Goal: Browse casually

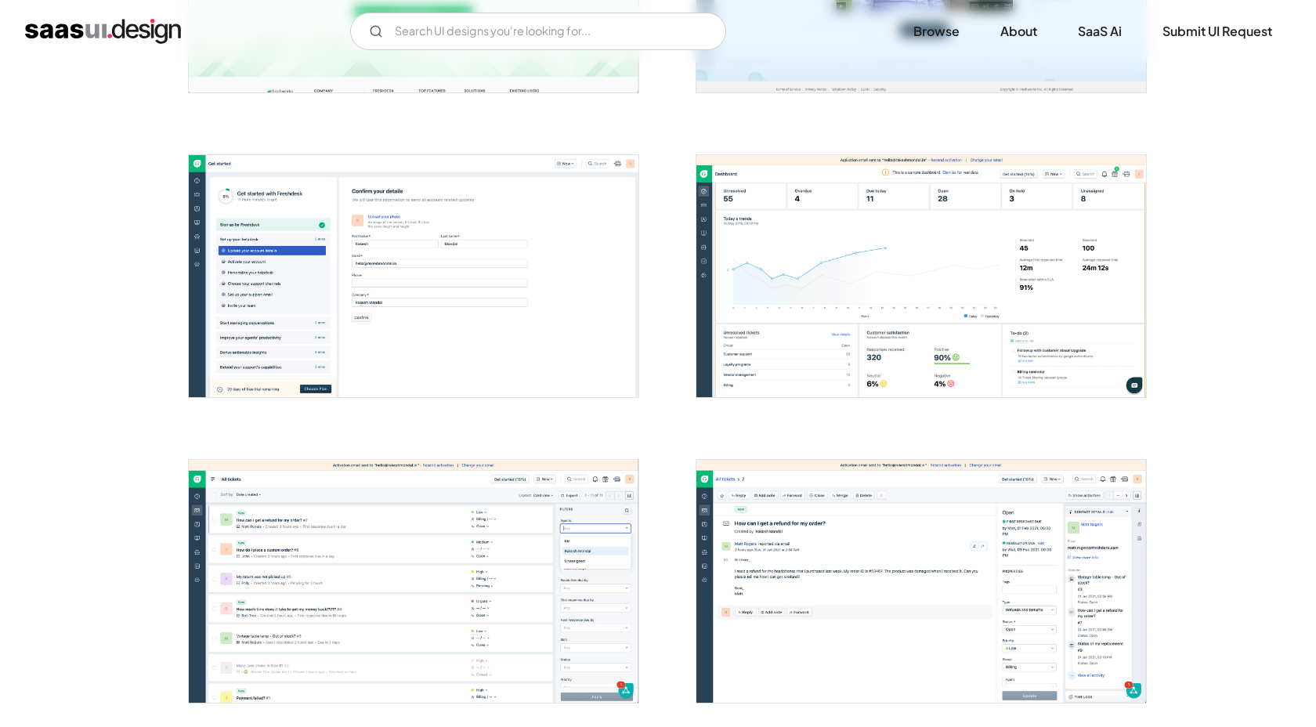
scroll to position [324, 0]
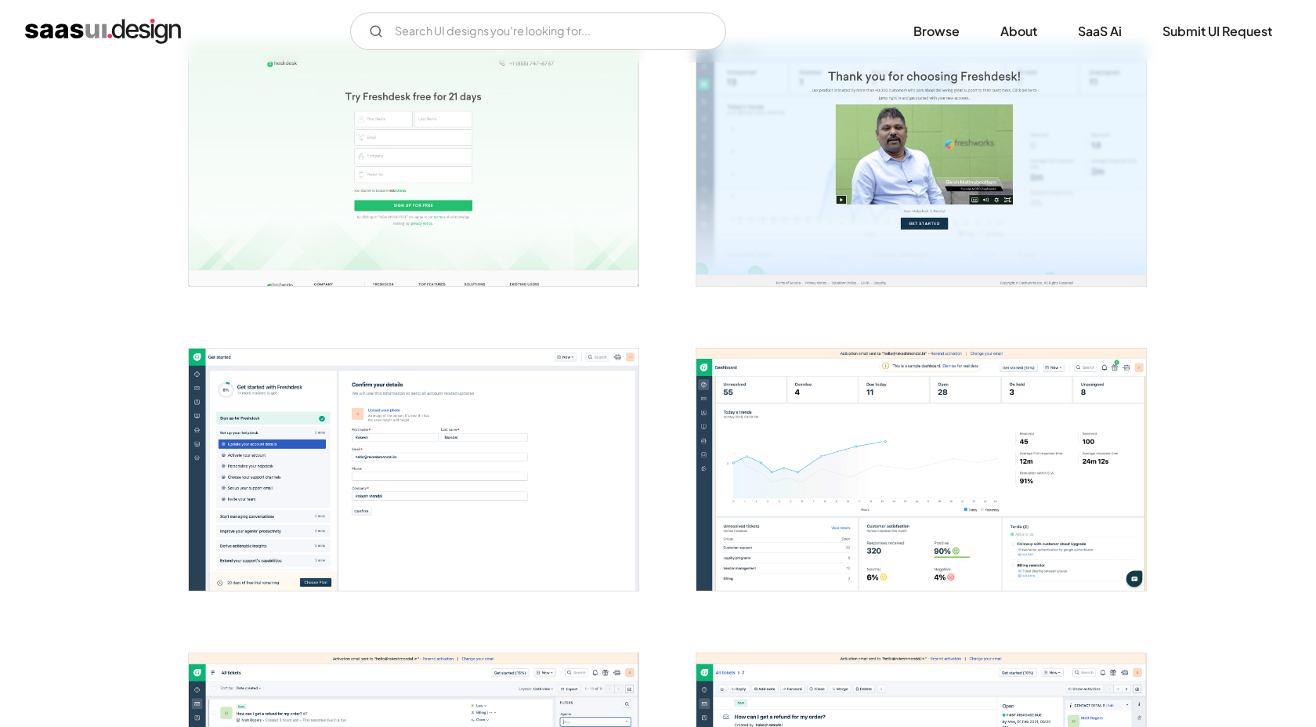
click at [438, 472] on img "open lightbox" at bounding box center [414, 470] width 450 height 242
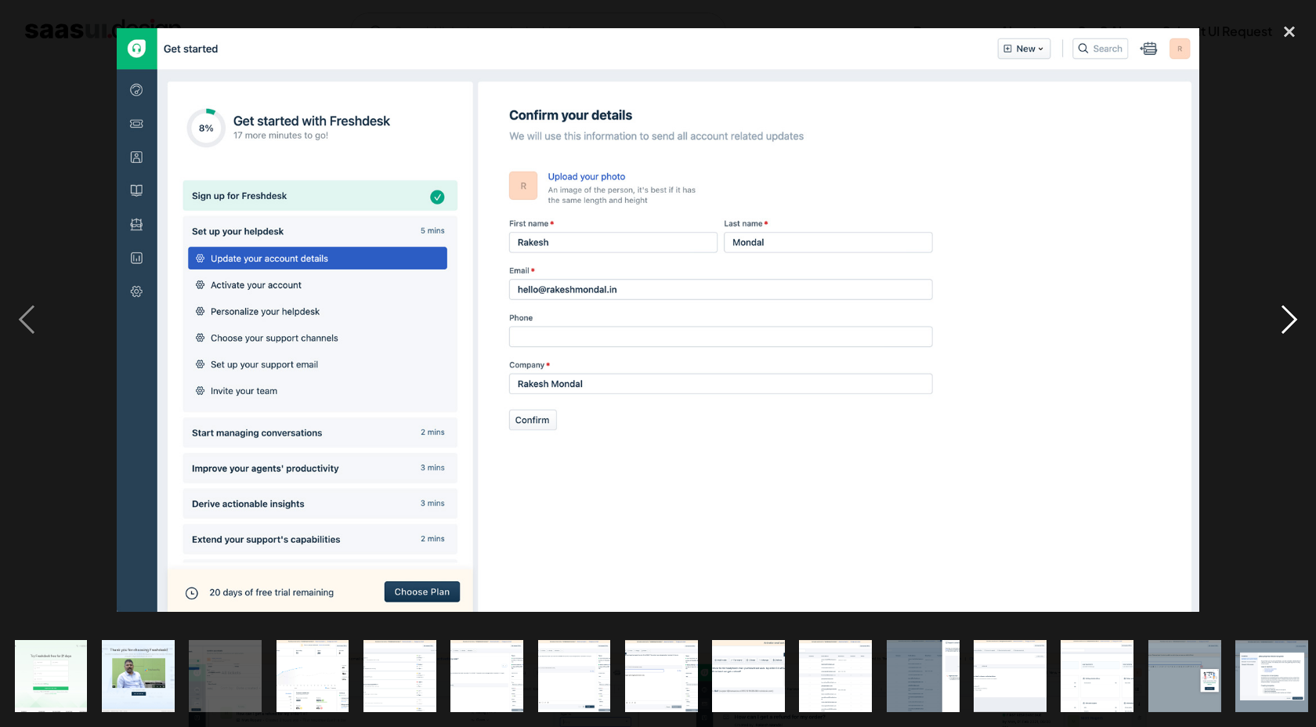
click at [1300, 328] on div "next image" at bounding box center [1289, 320] width 53 height 611
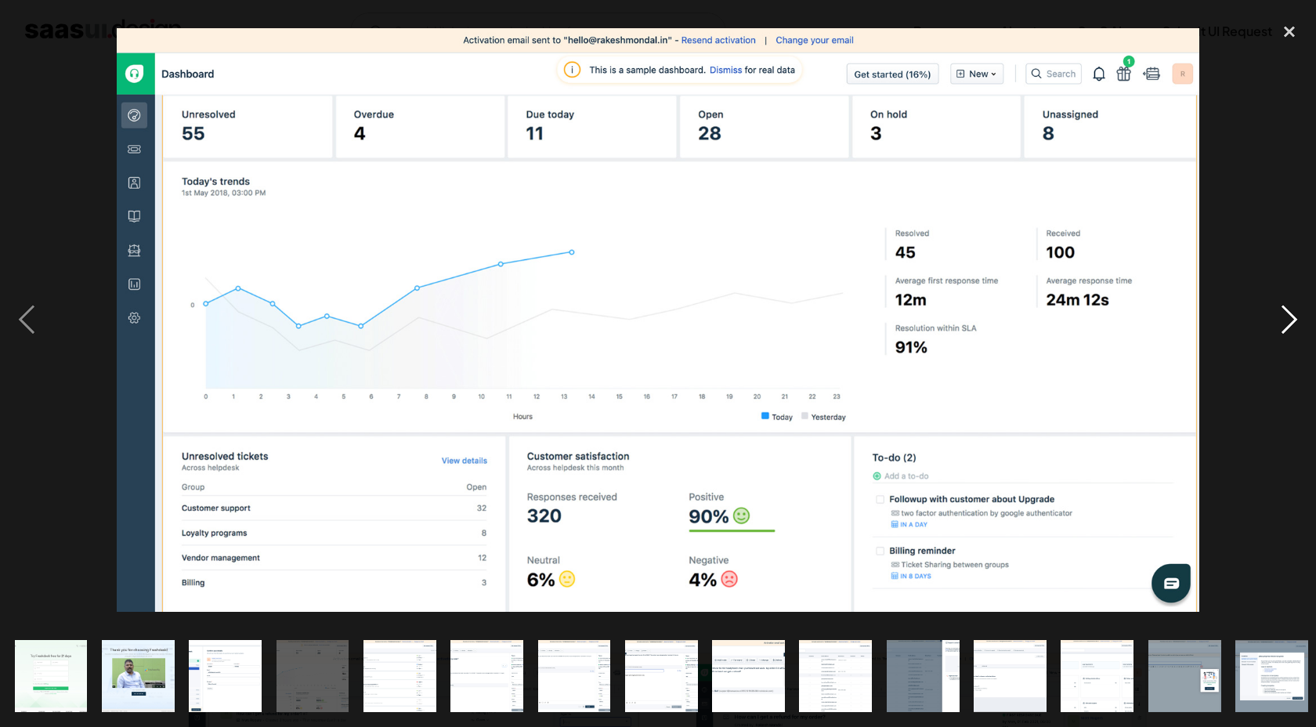
click at [1300, 328] on div "next image" at bounding box center [1289, 320] width 53 height 611
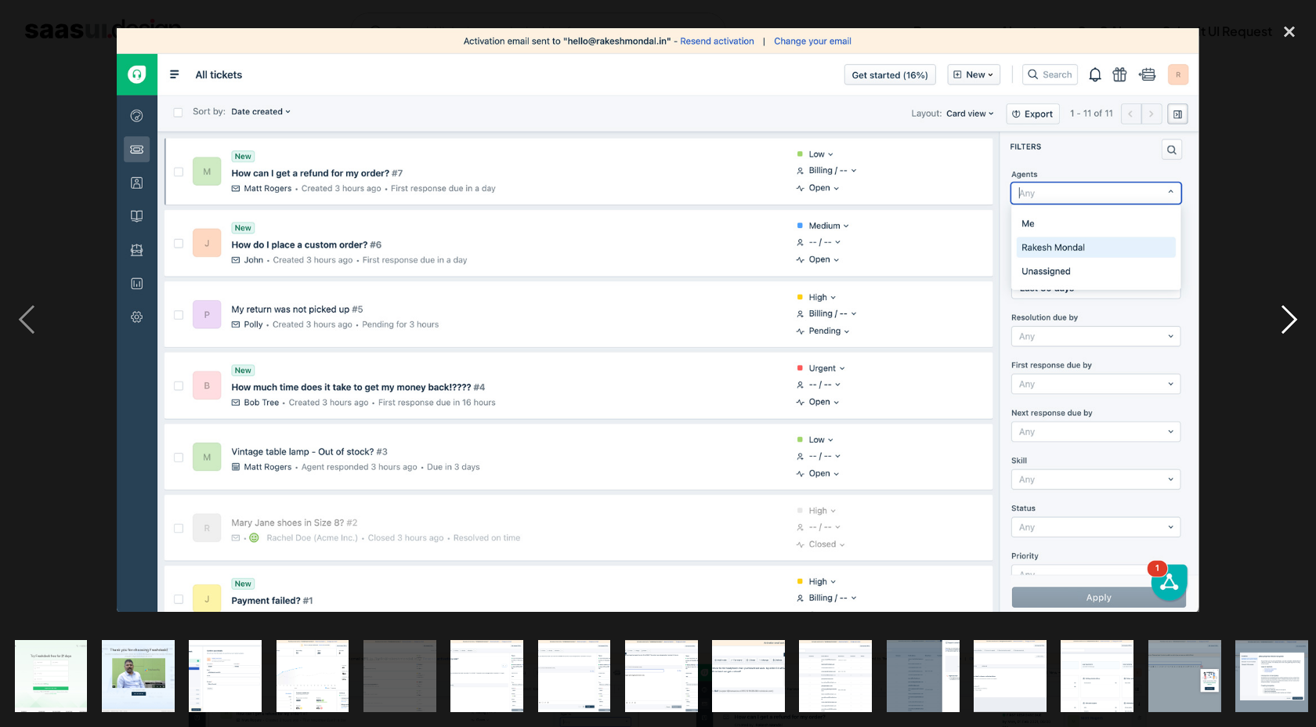
click at [1300, 328] on div "next image" at bounding box center [1289, 320] width 53 height 611
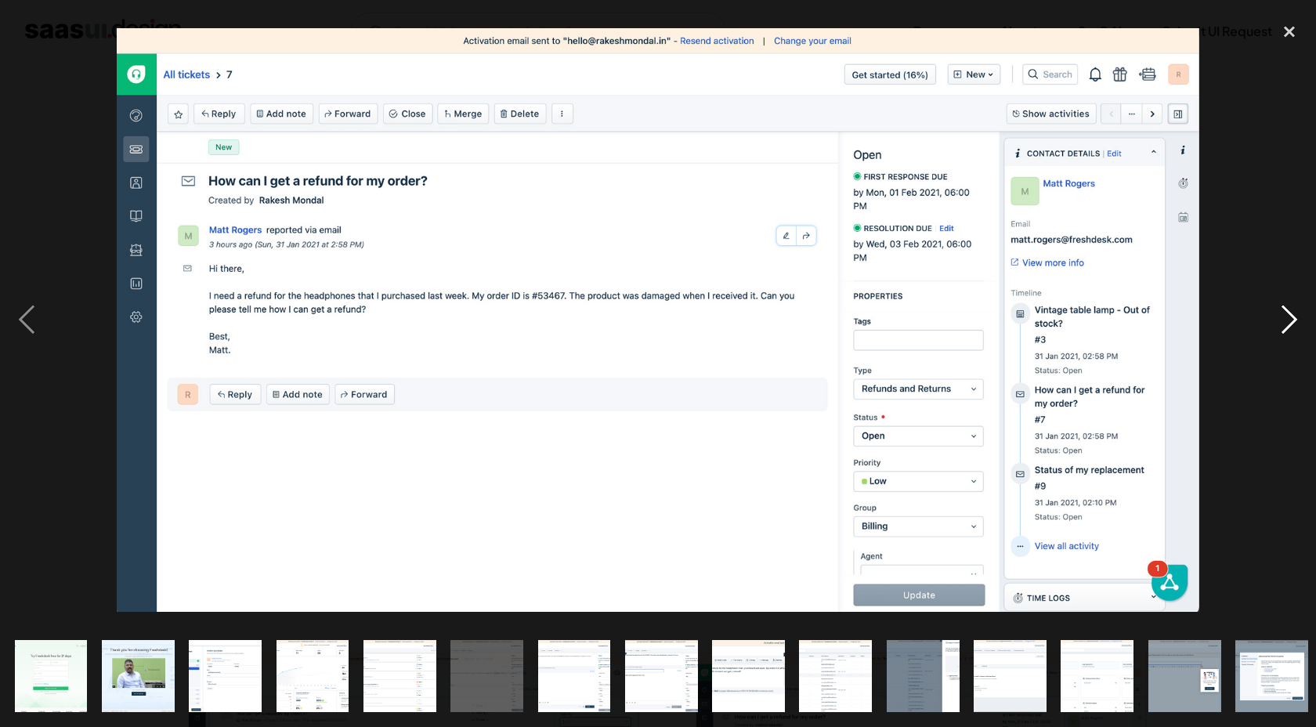
click at [1300, 322] on div "next image" at bounding box center [1289, 320] width 53 height 611
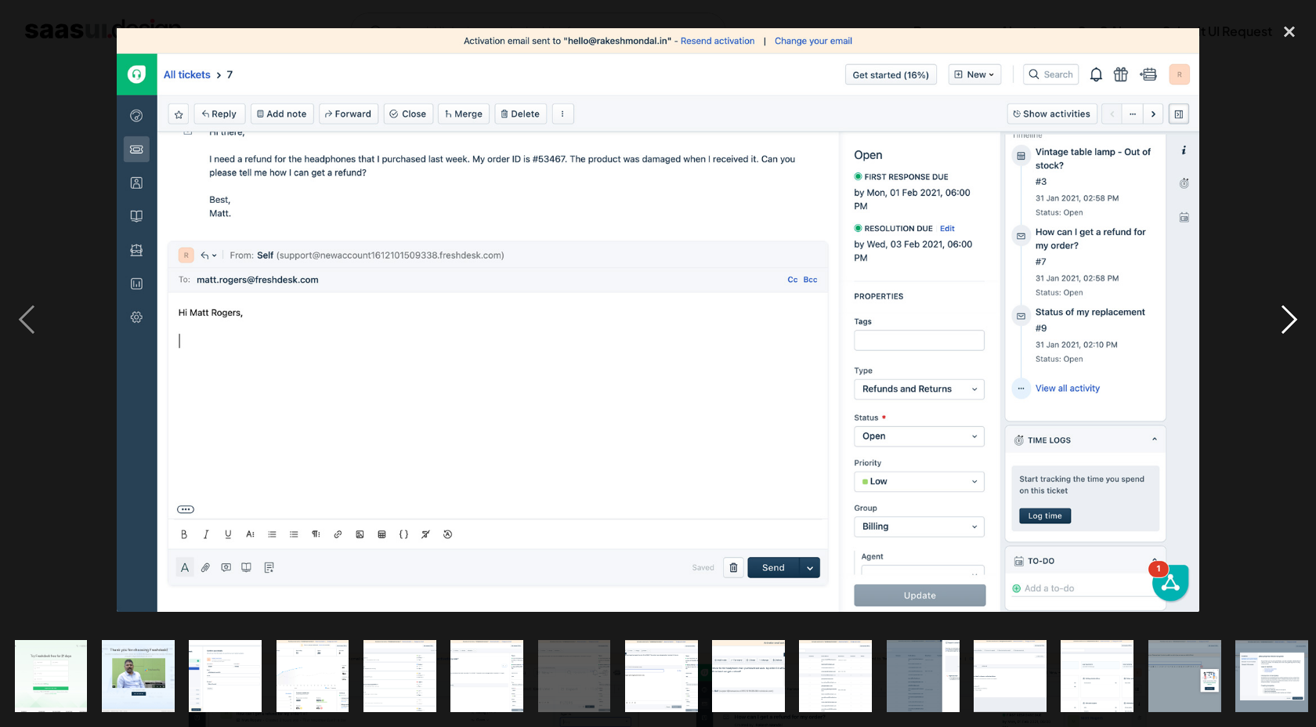
click at [1300, 322] on div "next image" at bounding box center [1289, 320] width 53 height 611
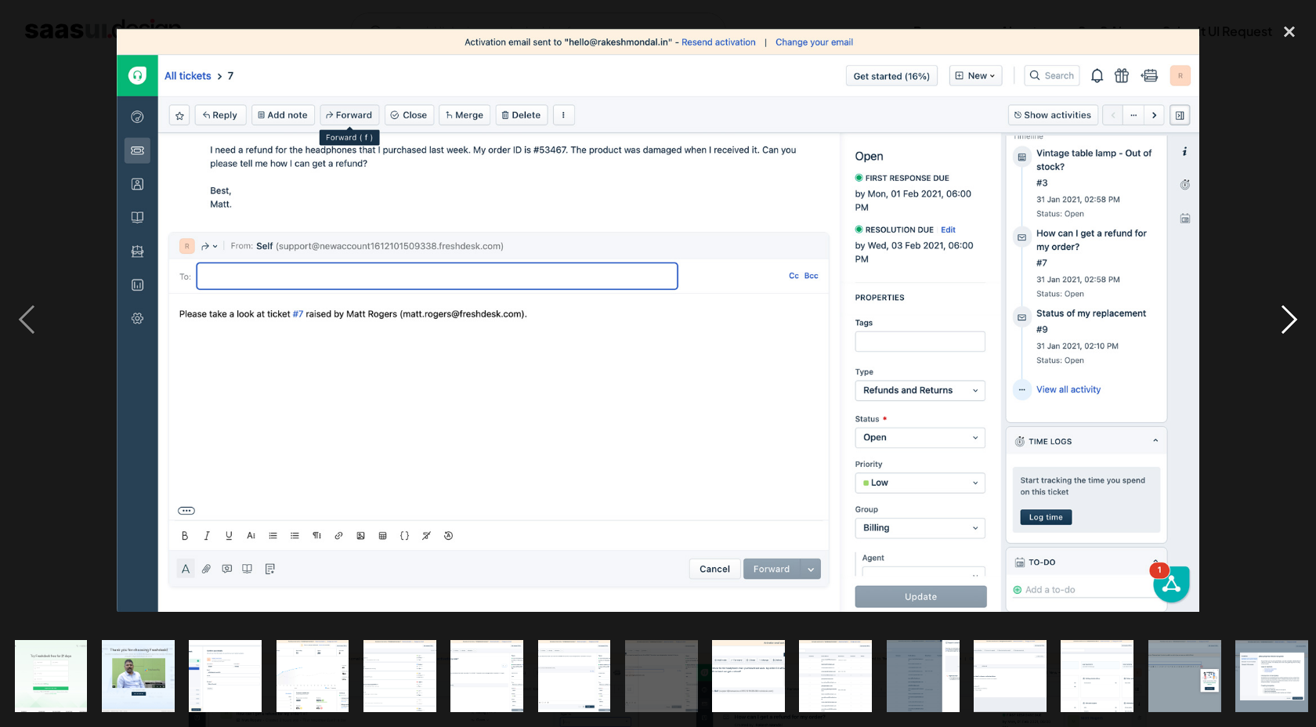
click at [1300, 322] on div "next image" at bounding box center [1289, 320] width 53 height 611
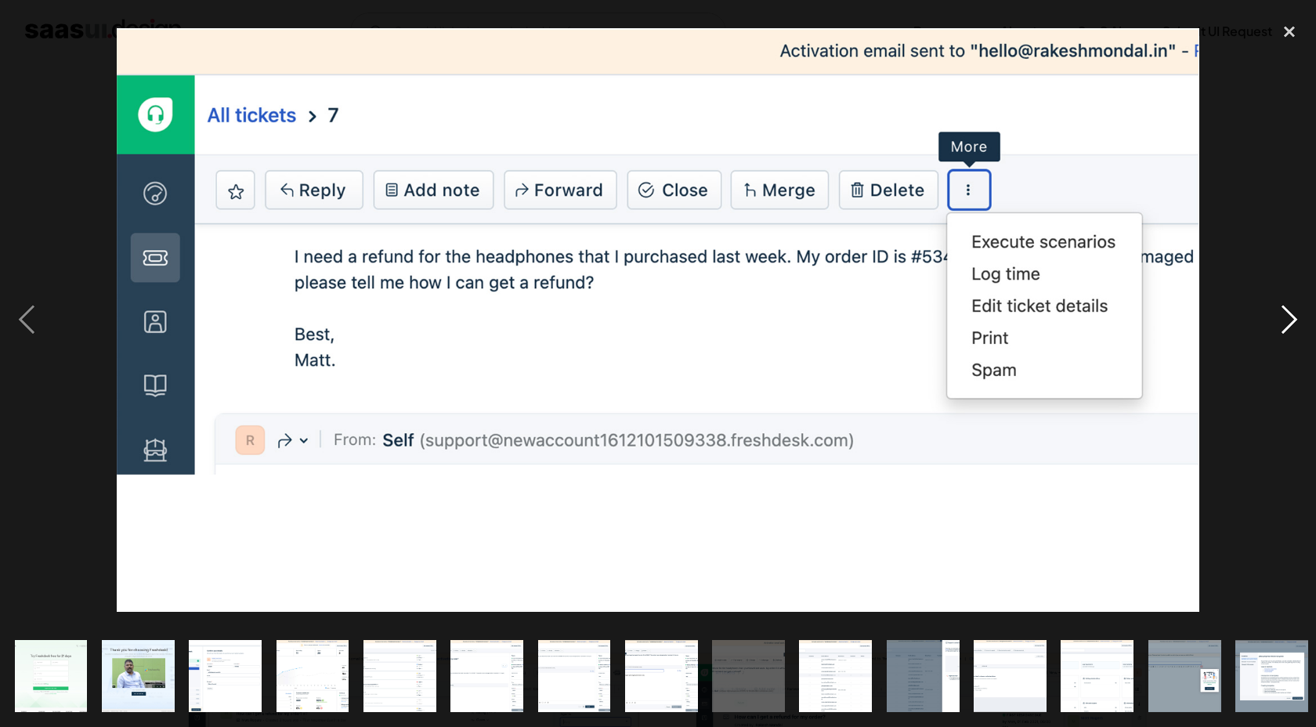
click at [1300, 322] on div "next image" at bounding box center [1289, 320] width 53 height 611
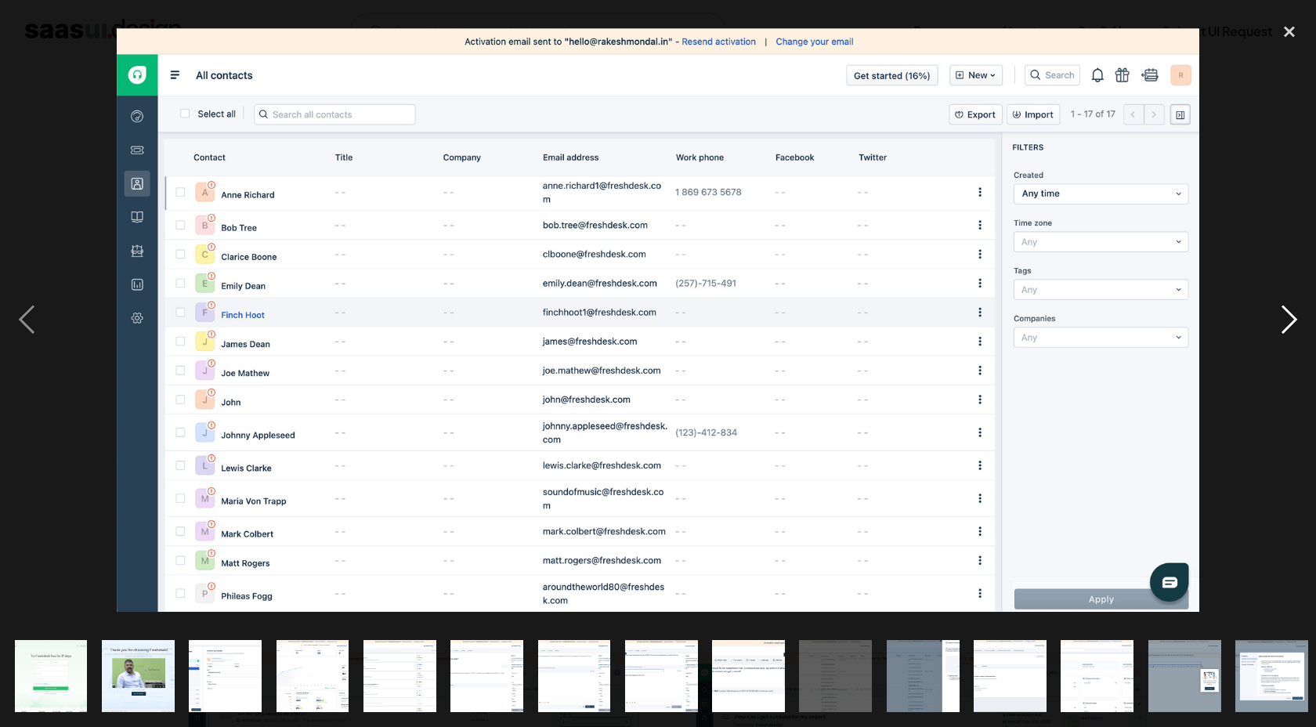
click at [1300, 322] on div "next image" at bounding box center [1289, 320] width 53 height 611
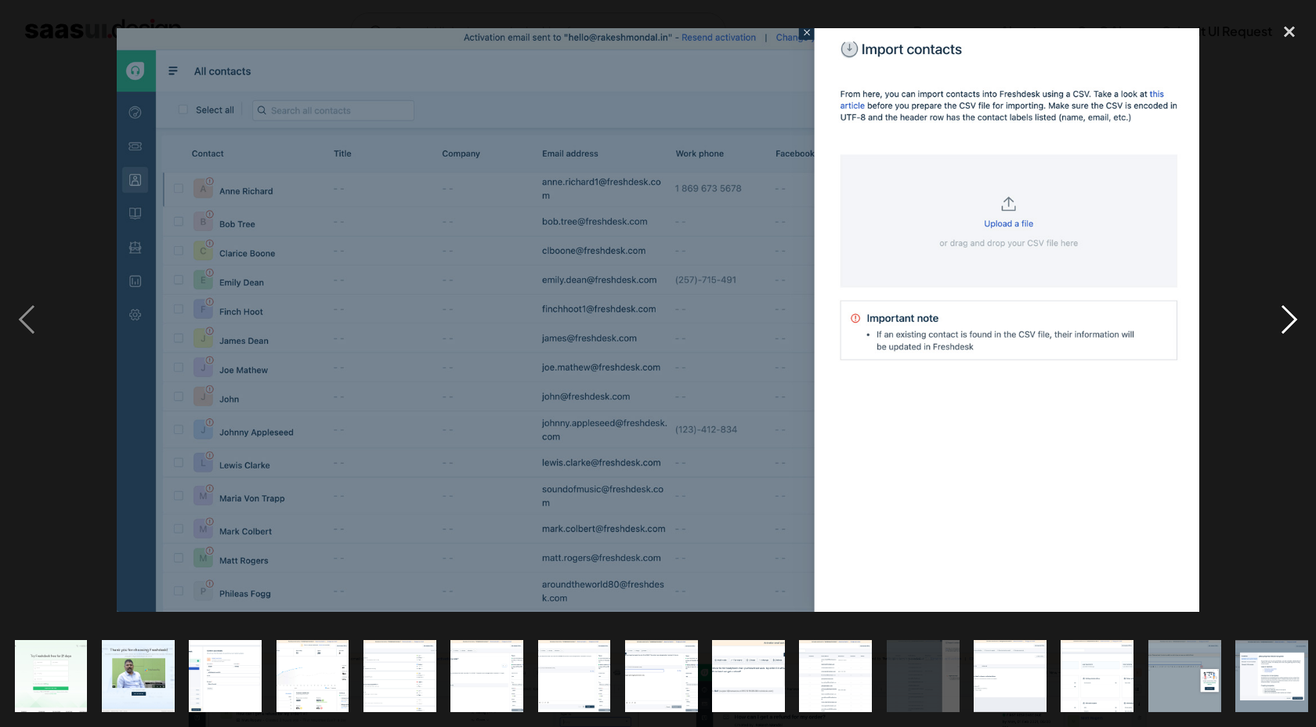
click at [1300, 322] on div "next image" at bounding box center [1289, 320] width 53 height 611
